Goal: Task Accomplishment & Management: Manage account settings

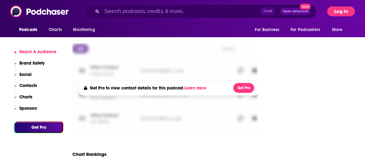
click at [344, 11] on button "Log In" at bounding box center [341, 11] width 28 height 10
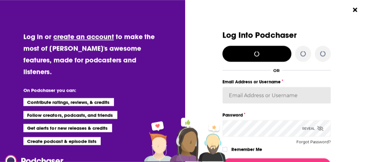
type input "knesa"
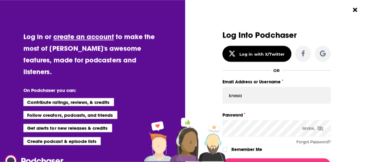
scroll to position [62, 0]
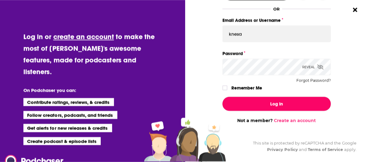
click at [274, 97] on div "Log In Not a member? Create an account" at bounding box center [276, 107] width 108 height 31
click at [286, 106] on button "Log In" at bounding box center [276, 104] width 108 height 14
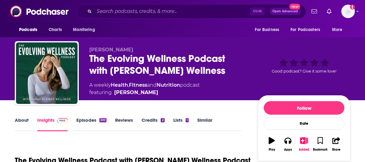
click at [347, 15] on img "Logged in as knesa" at bounding box center [348, 12] width 14 height 14
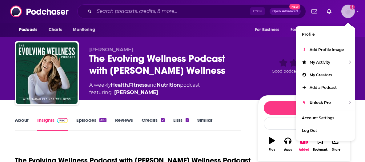
click at [347, 15] on img "Logged in as knesa" at bounding box center [348, 12] width 14 height 14
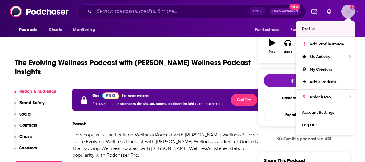
scroll to position [92, 0]
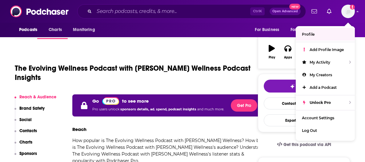
click at [193, 77] on h1 "The Evolving Wellness Podcast with [PERSON_NAME] Wellness Podcast Insights" at bounding box center [138, 73] width 246 height 18
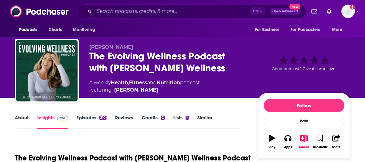
scroll to position [0, 0]
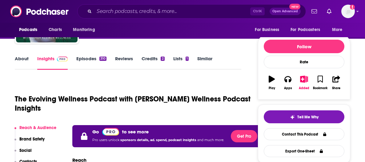
click at [339, 14] on div "Add a profile image" at bounding box center [332, 12] width 46 height 14
click at [342, 13] on img "Logged in as knesa" at bounding box center [348, 12] width 14 height 14
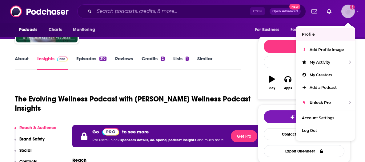
click at [330, 34] on link "Profile" at bounding box center [325, 34] width 59 height 13
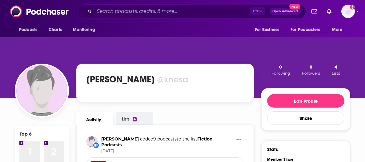
click at [348, 4] on div "Podcasts Charts Monitoring Ctrl K Open Advanced New For Business For Podcasters…" at bounding box center [182, 11] width 365 height 23
click at [347, 15] on img "Logged in as knesa" at bounding box center [348, 12] width 14 height 14
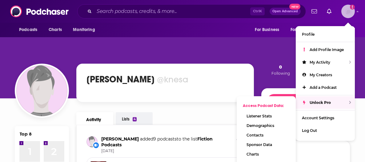
click at [326, 101] on span "Unlock Pro" at bounding box center [320, 102] width 21 height 5
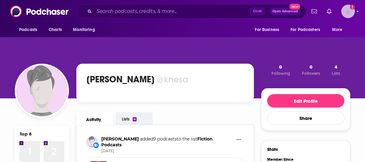
click at [343, 6] on div "Logged in as knesa" at bounding box center [348, 12] width 14 height 14
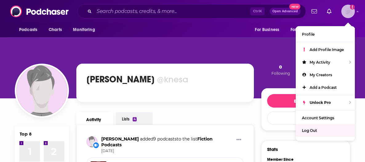
click at [326, 131] on div "Log Out" at bounding box center [325, 130] width 59 height 13
